Goal: Find specific page/section: Find specific page/section

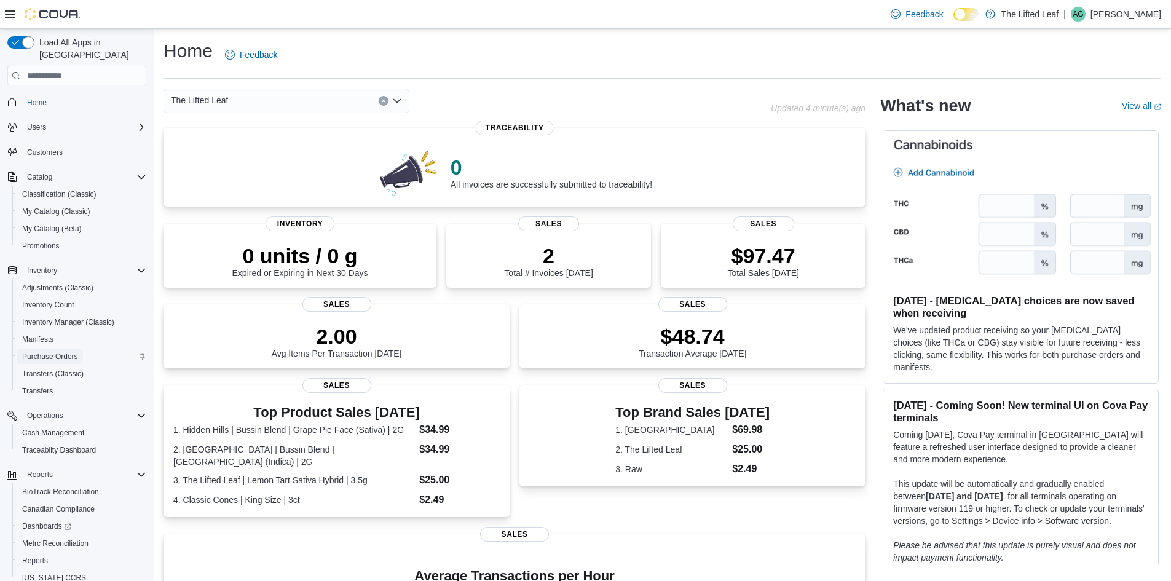
click at [48, 352] on span "Purchase Orders" at bounding box center [50, 357] width 56 height 10
